Goal: Transaction & Acquisition: Purchase product/service

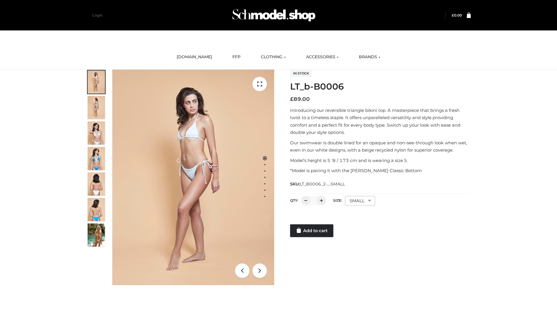
click at [312, 231] on link "Add to cart" at bounding box center [311, 231] width 43 height 13
